Goal: Task Accomplishment & Management: Complete application form

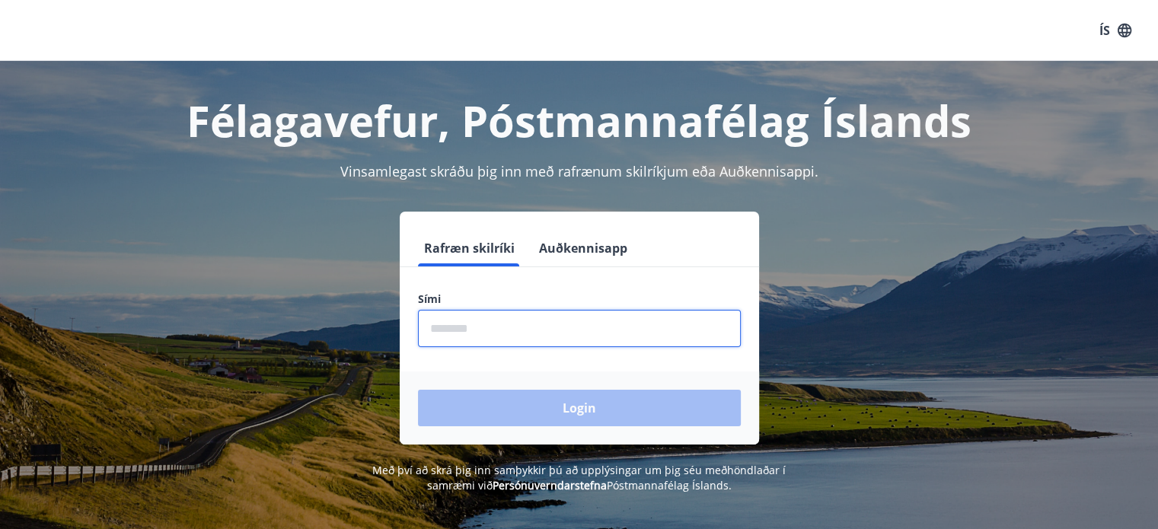
click at [452, 331] on input "phone" at bounding box center [579, 328] width 323 height 37
type input "********"
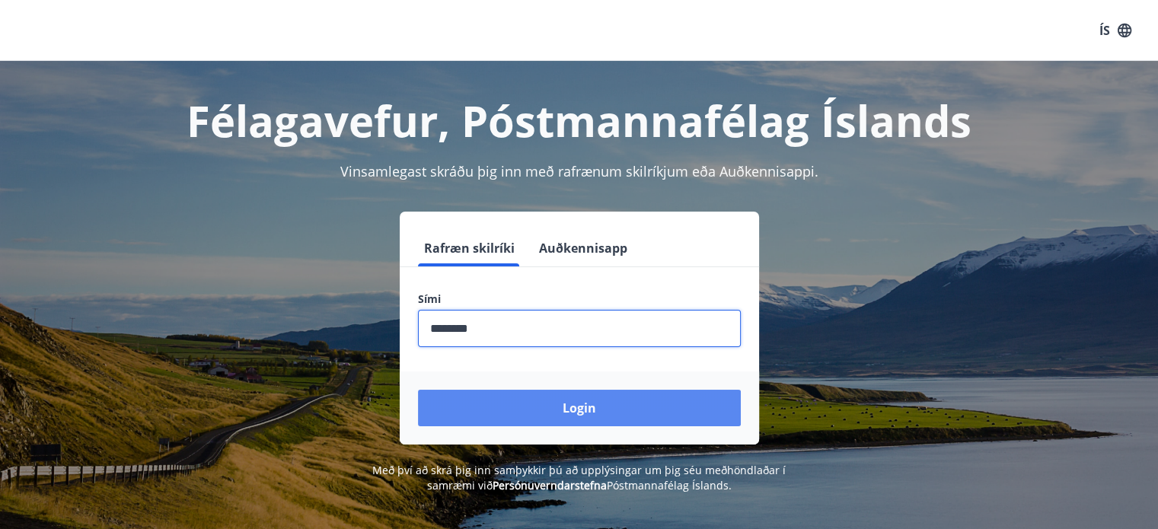
click at [556, 408] on button "Login" at bounding box center [579, 408] width 323 height 37
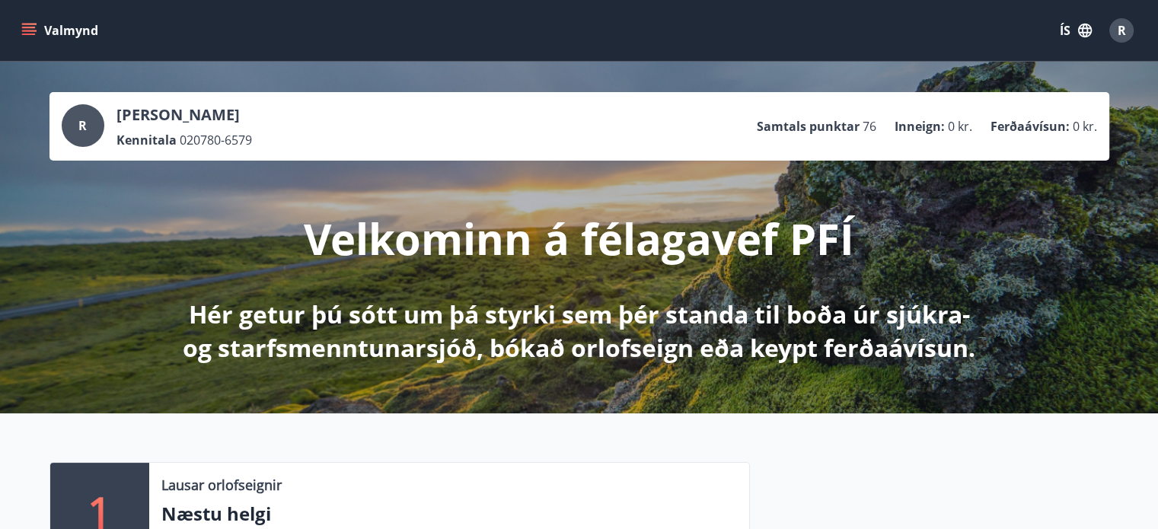
click at [25, 27] on icon "menu" at bounding box center [29, 28] width 14 height 2
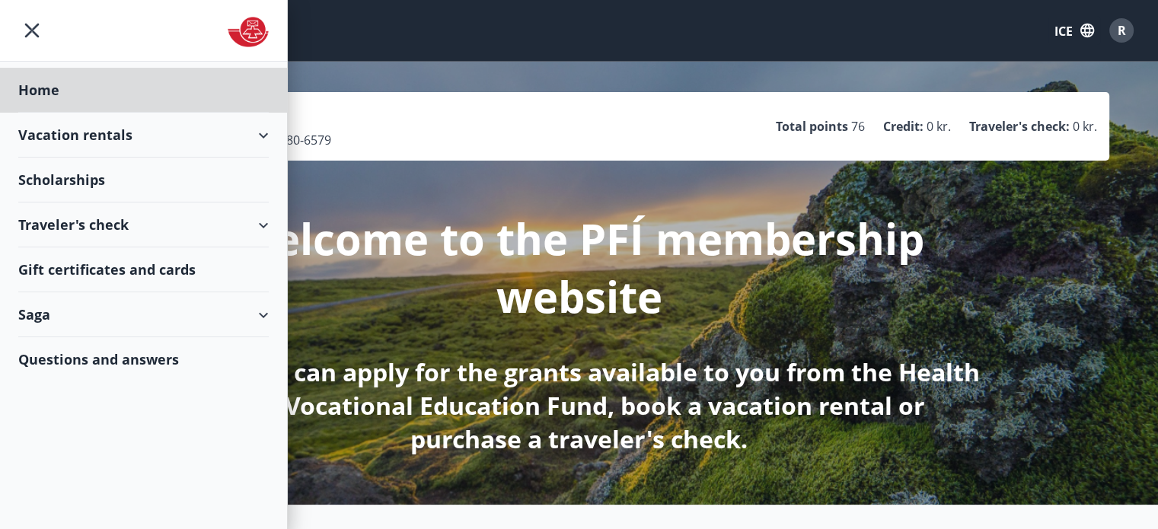
click at [78, 173] on font "Scholarships" at bounding box center [61, 179] width 87 height 18
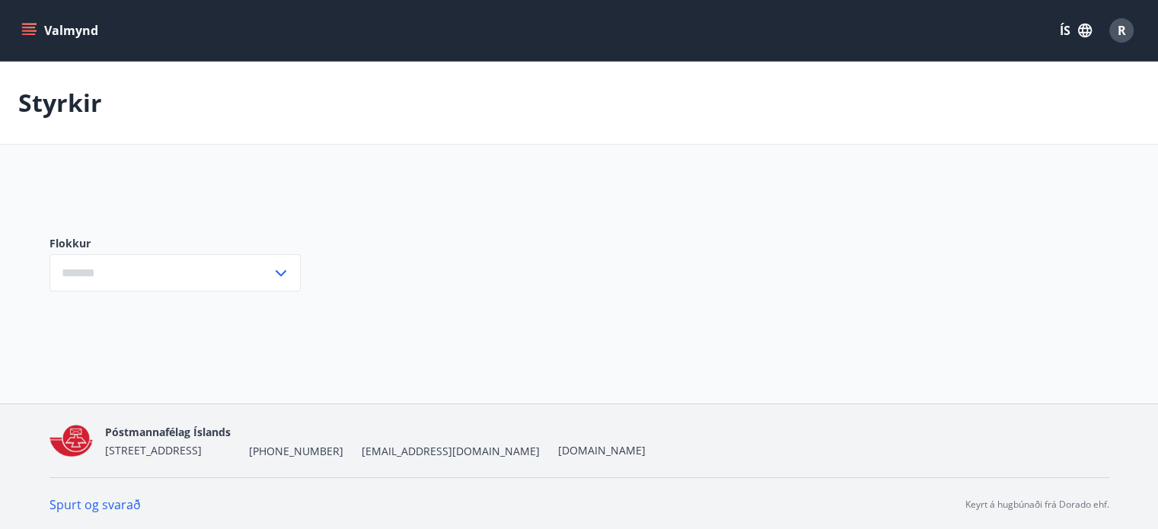
type input "***"
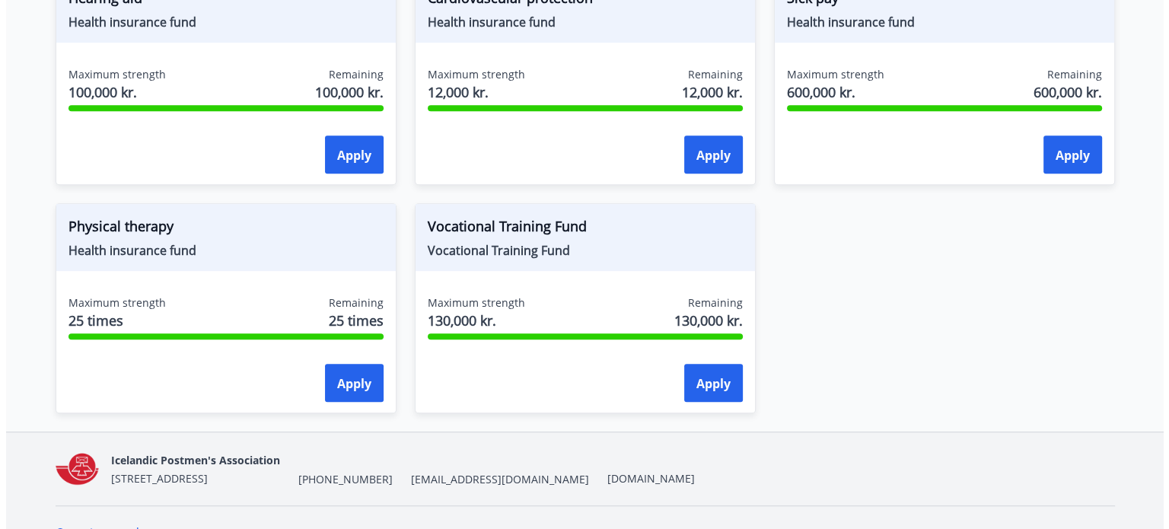
scroll to position [890, 0]
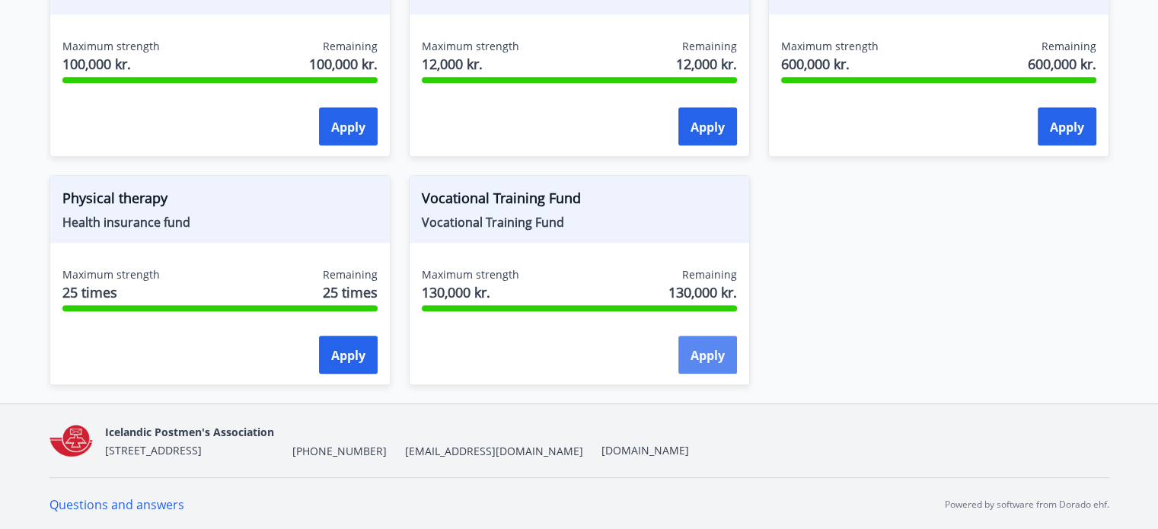
click at [696, 350] on font "Apply" at bounding box center [707, 355] width 34 height 17
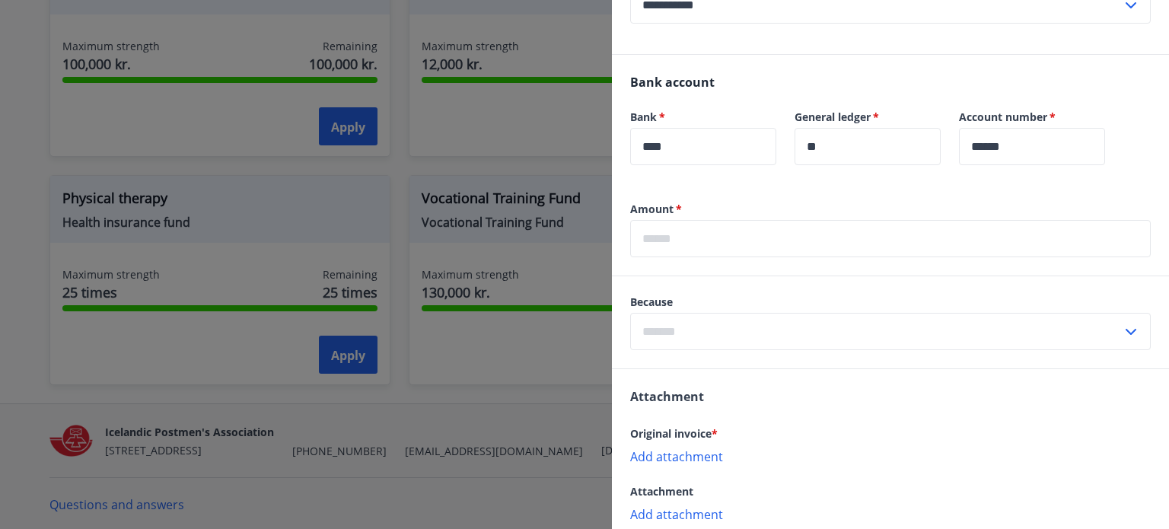
scroll to position [533, 0]
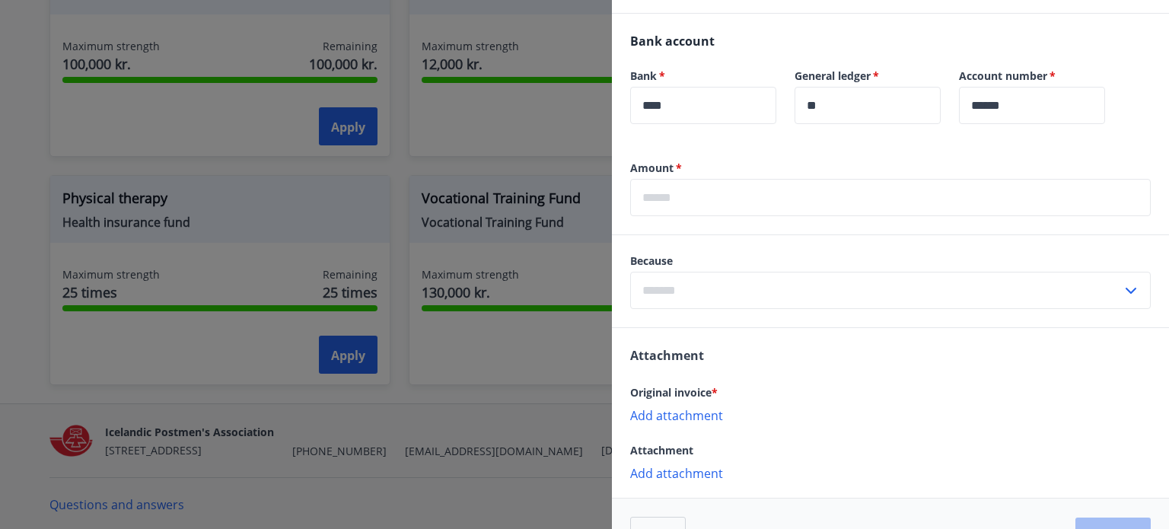
click at [666, 199] on input "text" at bounding box center [890, 197] width 521 height 37
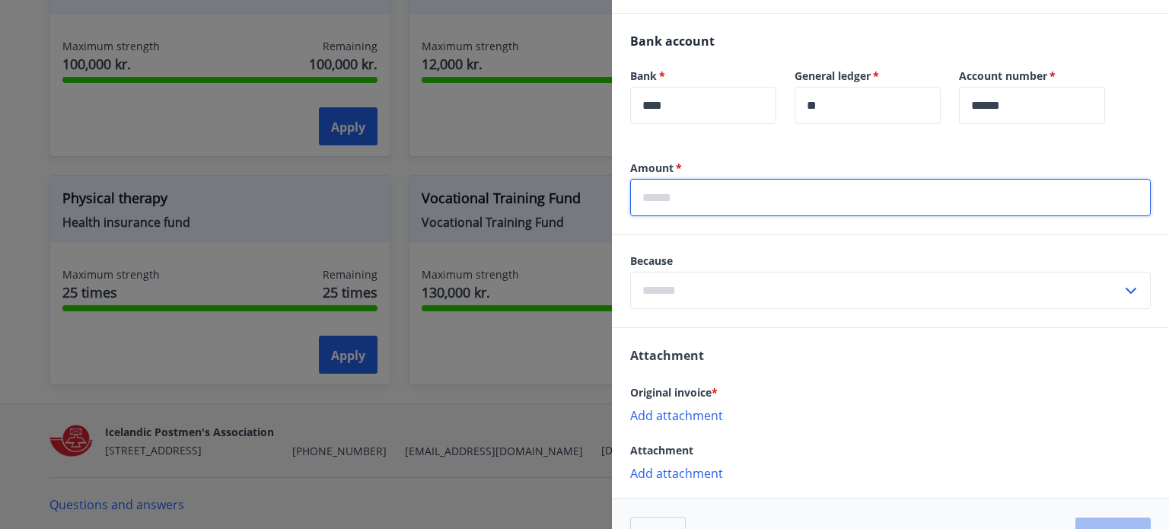
type input "*****"
click at [674, 285] on input "text" at bounding box center [876, 290] width 492 height 37
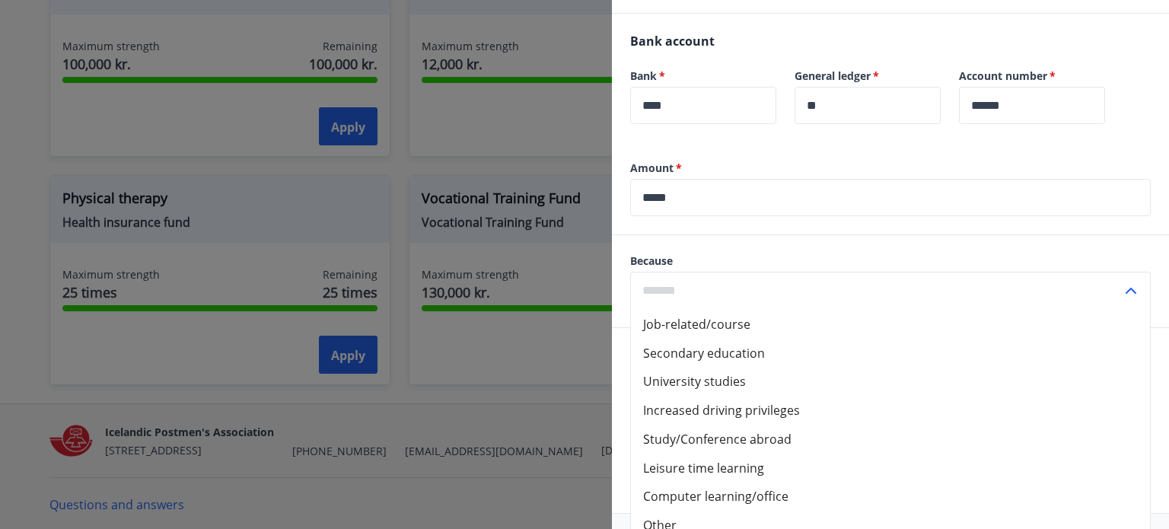
click at [665, 381] on font "University studies" at bounding box center [694, 381] width 103 height 17
type input "**********"
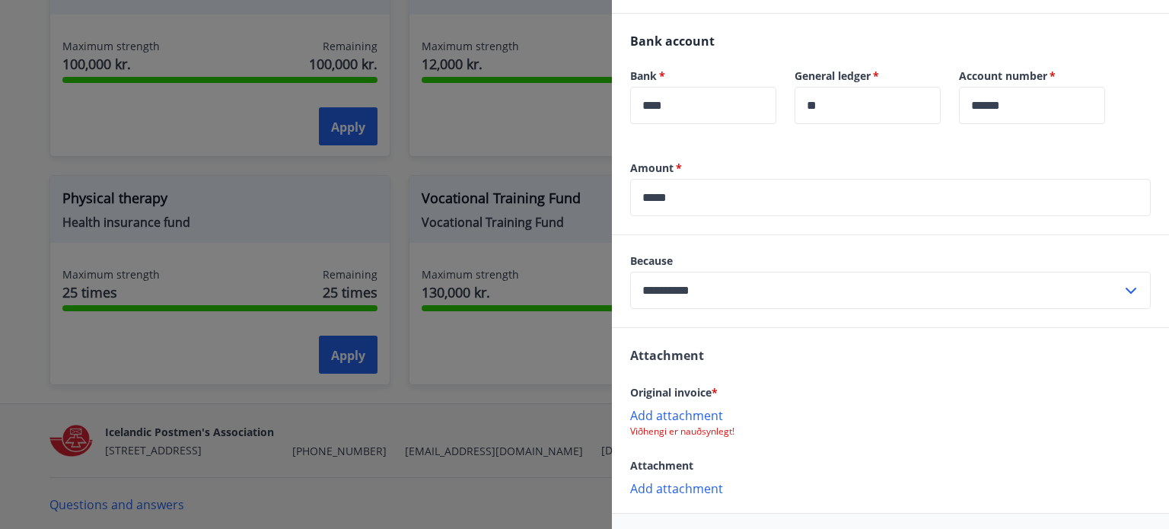
scroll to position [593, 0]
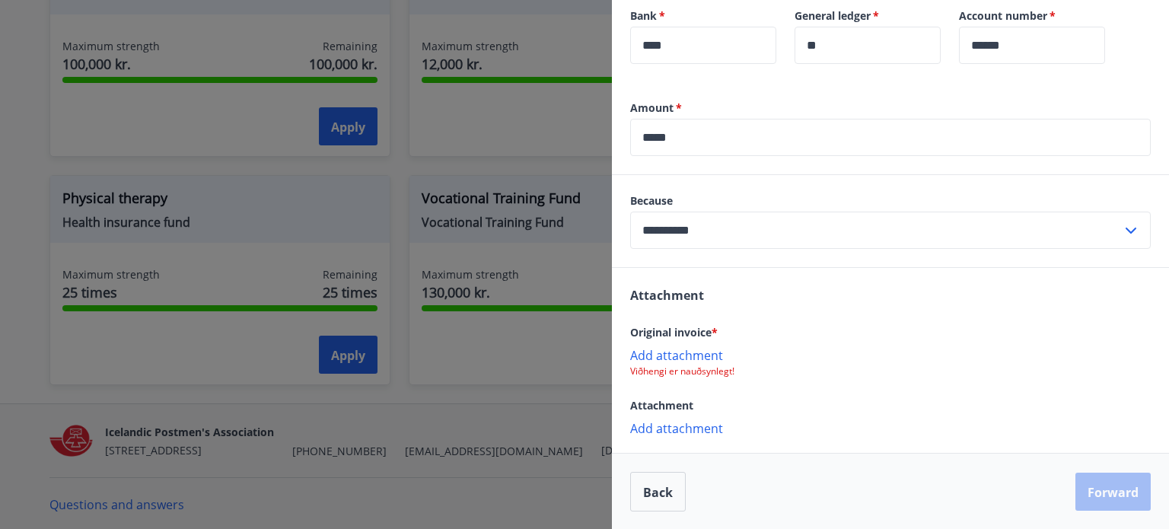
click at [685, 355] on font "Add attachment" at bounding box center [676, 355] width 93 height 17
click at [670, 349] on font "Add attachment" at bounding box center [676, 355] width 93 height 17
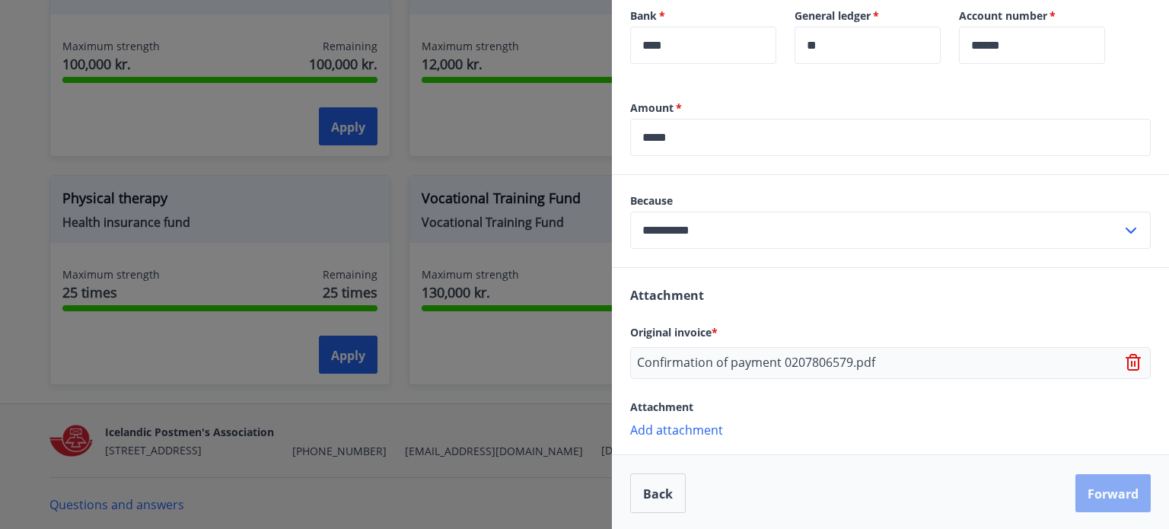
click at [1088, 489] on font "Forward" at bounding box center [1113, 494] width 51 height 17
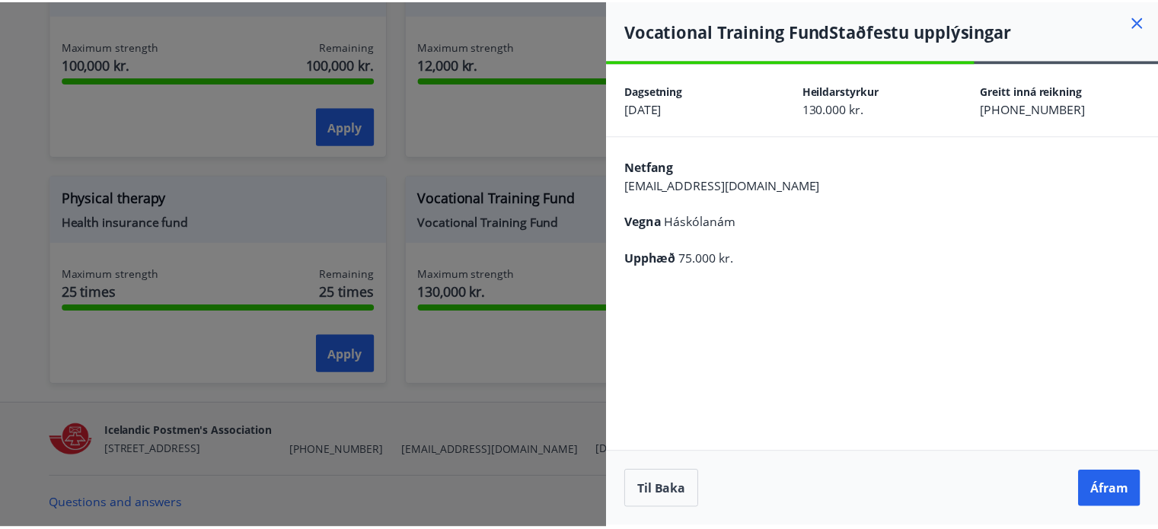
scroll to position [0, 0]
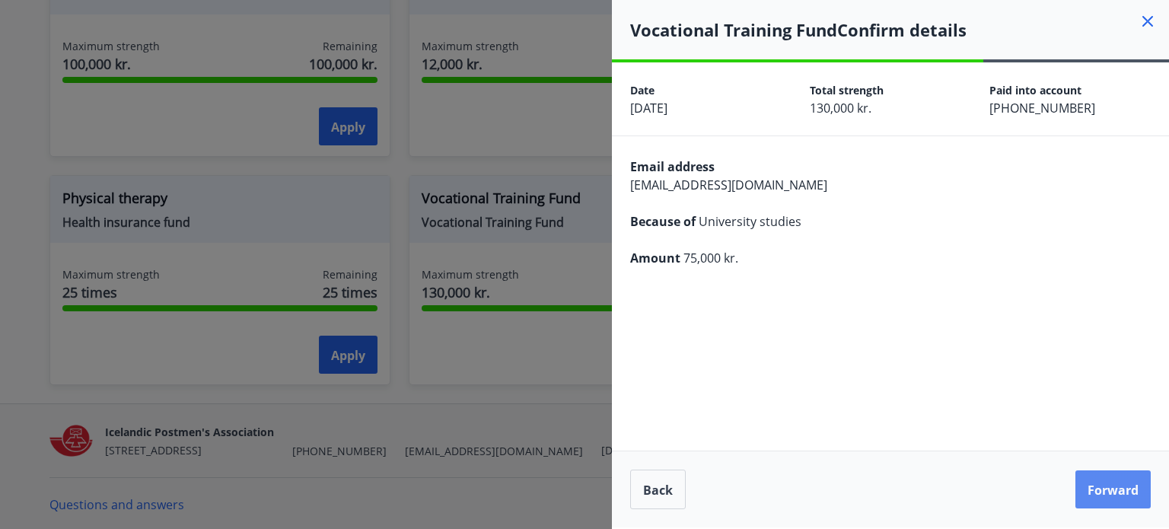
click at [1114, 486] on font "Forward" at bounding box center [1113, 490] width 51 height 17
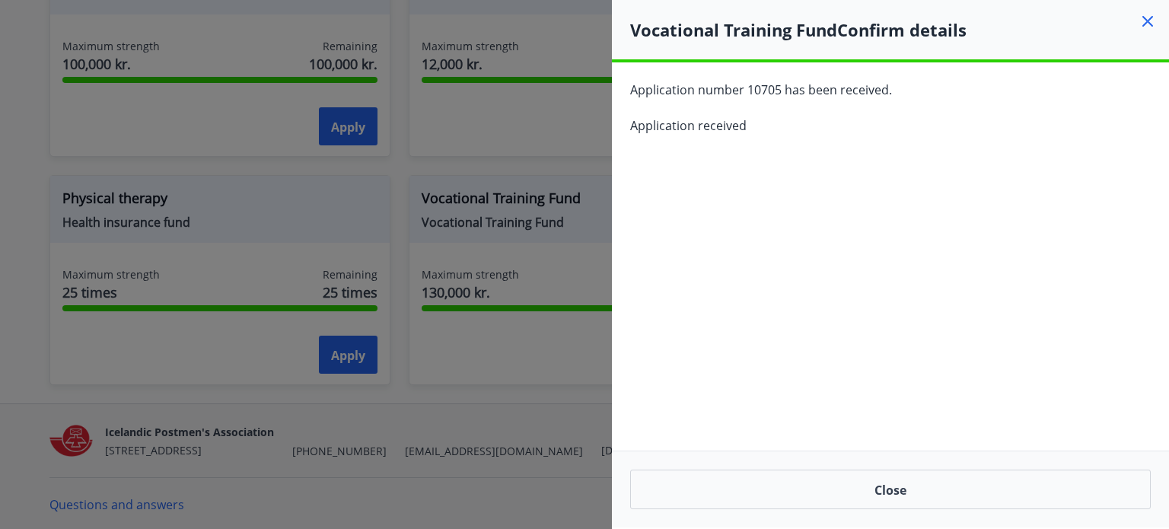
click at [1148, 12] on icon at bounding box center [1148, 21] width 18 height 18
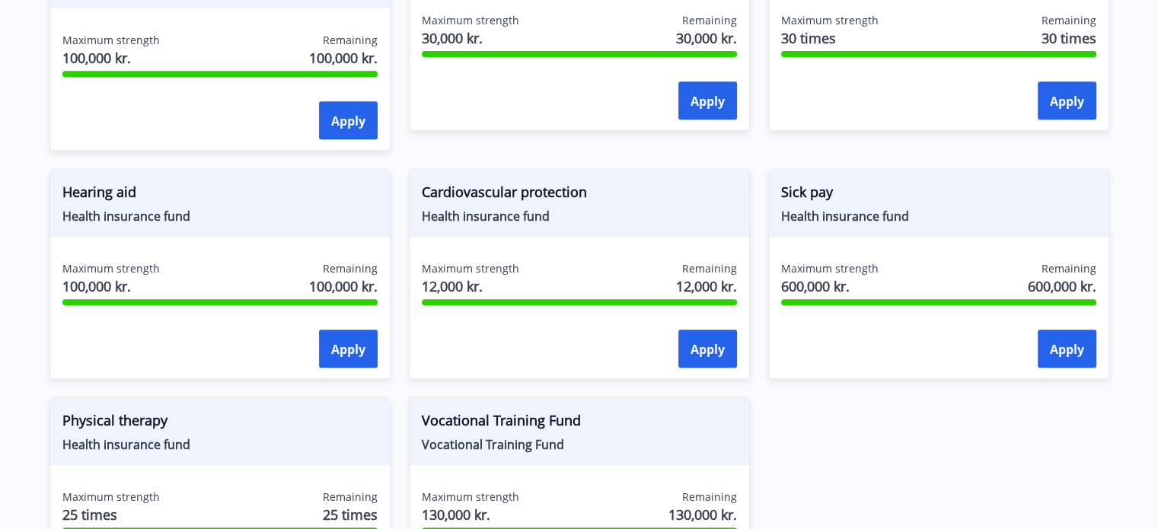
scroll to position [510, 0]
